Goal: Find contact information: Find contact information

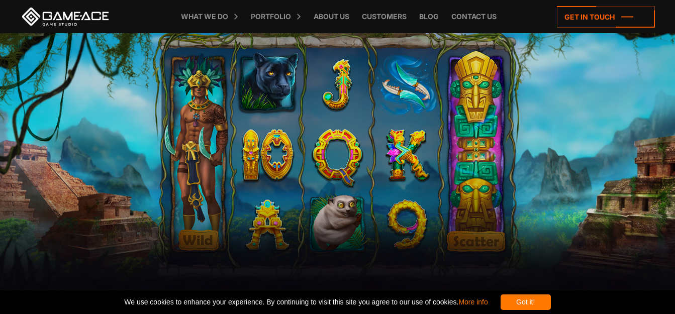
click at [549, 300] on div "Got it!" at bounding box center [525, 302] width 50 height 16
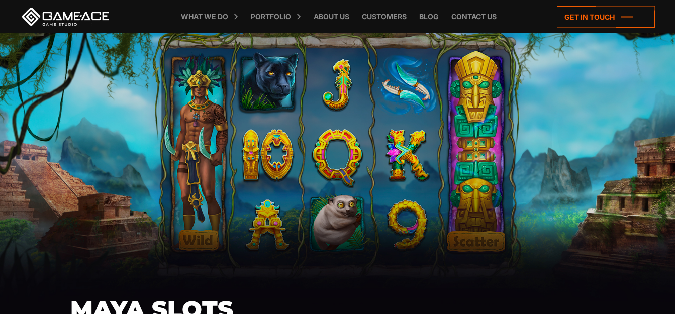
click at [318, 164] on div "Maya Slots" at bounding box center [337, 168] width 675 height 270
drag, startPoint x: 318, startPoint y: 164, endPoint x: 672, endPoint y: 107, distance: 358.4
click at [672, 107] on div "Maya Slots" at bounding box center [337, 168] width 675 height 270
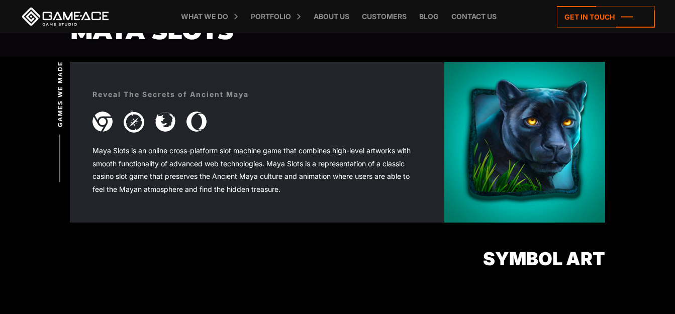
scroll to position [290, 0]
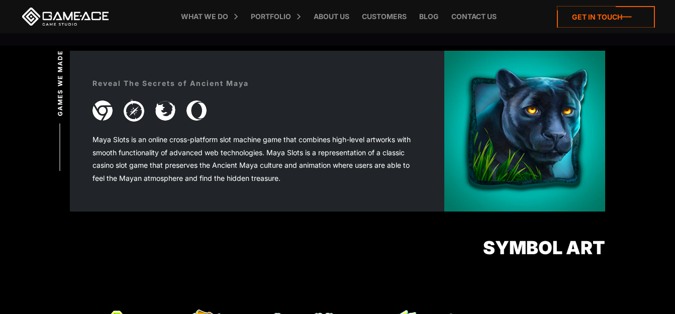
click at [610, 12] on icon at bounding box center [606, 17] width 98 height 22
